Goal: Find contact information: Find contact information

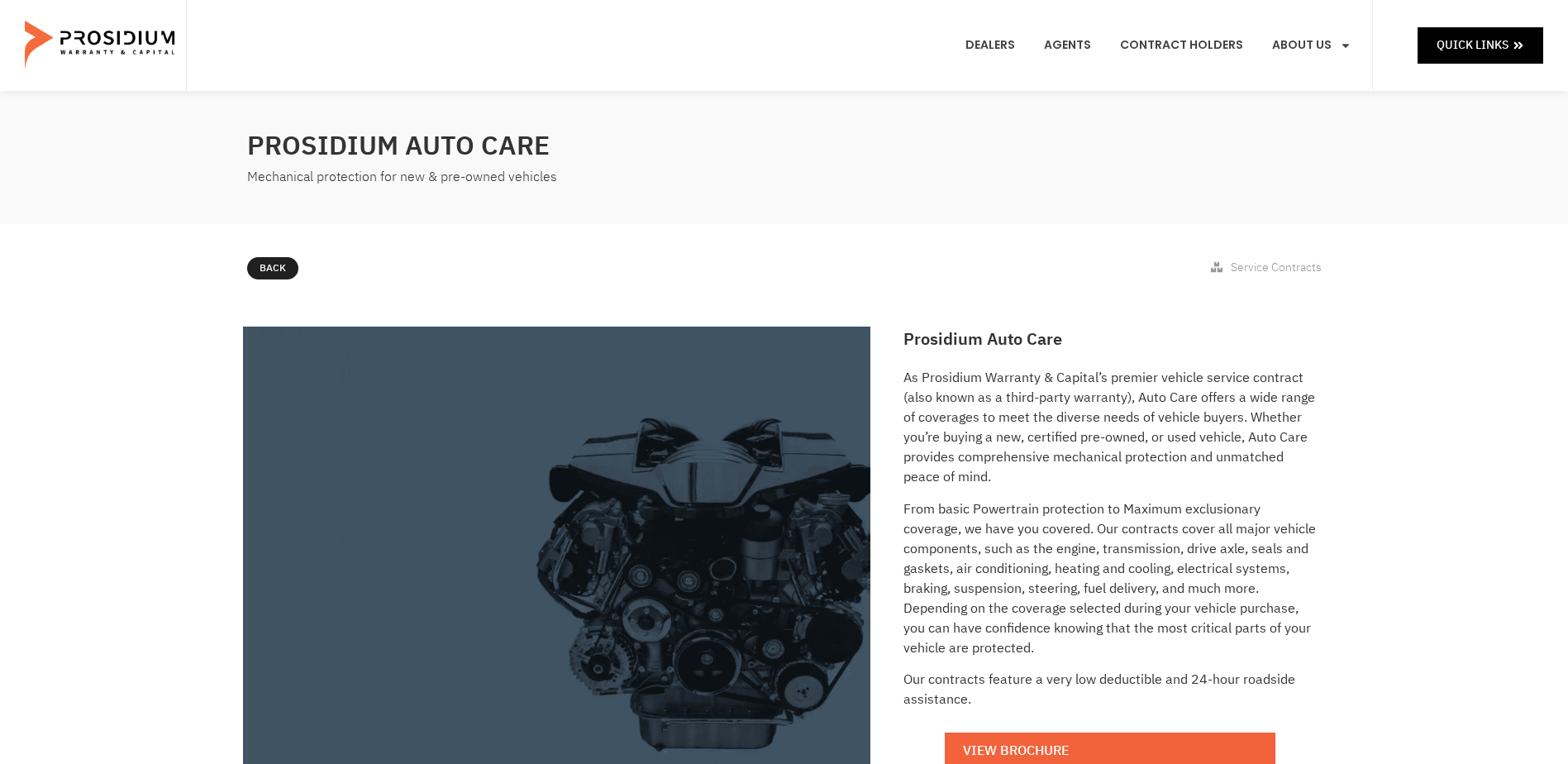
click at [1318, 326] on link "Contact Us" at bounding box center [1340, 344] width 161 height 36
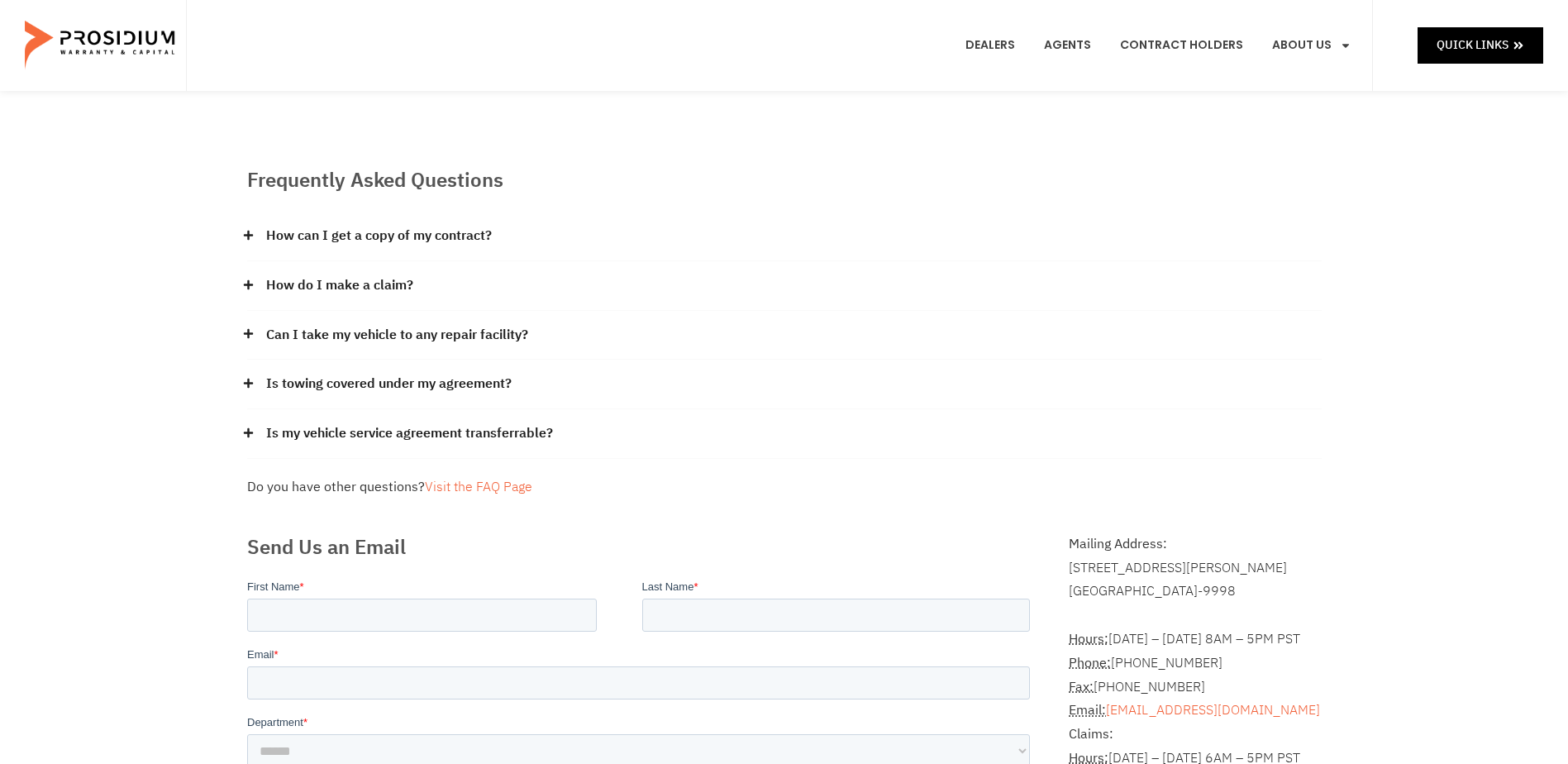
click at [141, 46] on img at bounding box center [102, 46] width 153 height 83
